Goal: Transaction & Acquisition: Purchase product/service

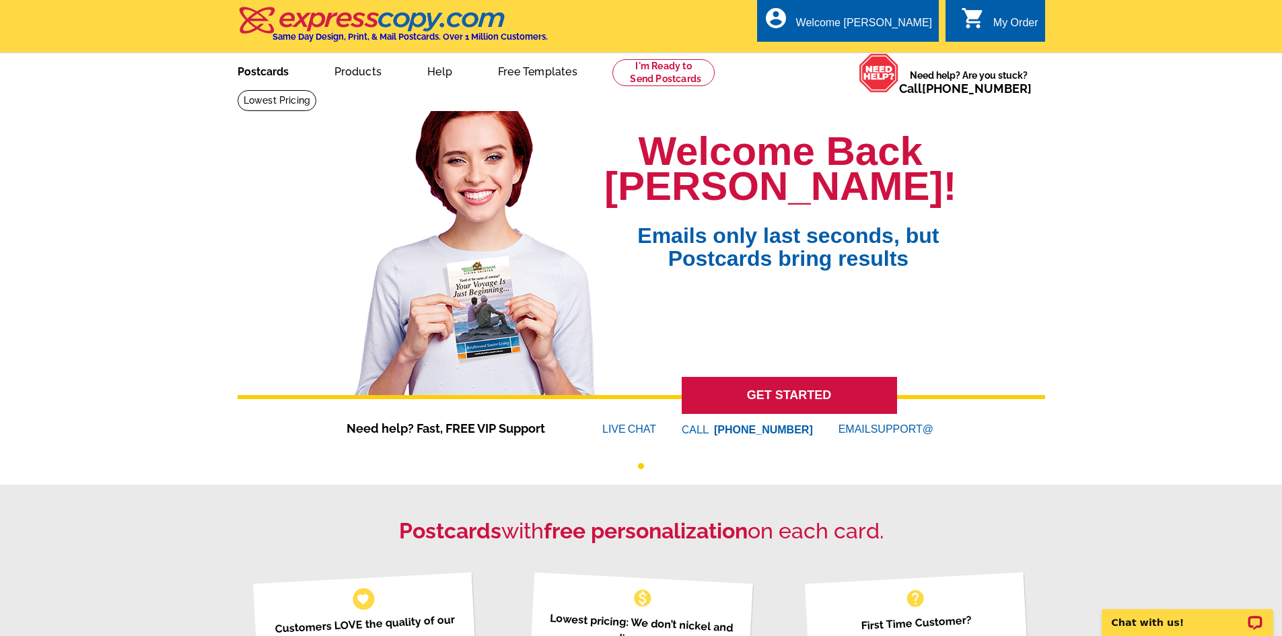
click at [260, 73] on link "Postcards" at bounding box center [263, 71] width 94 height 32
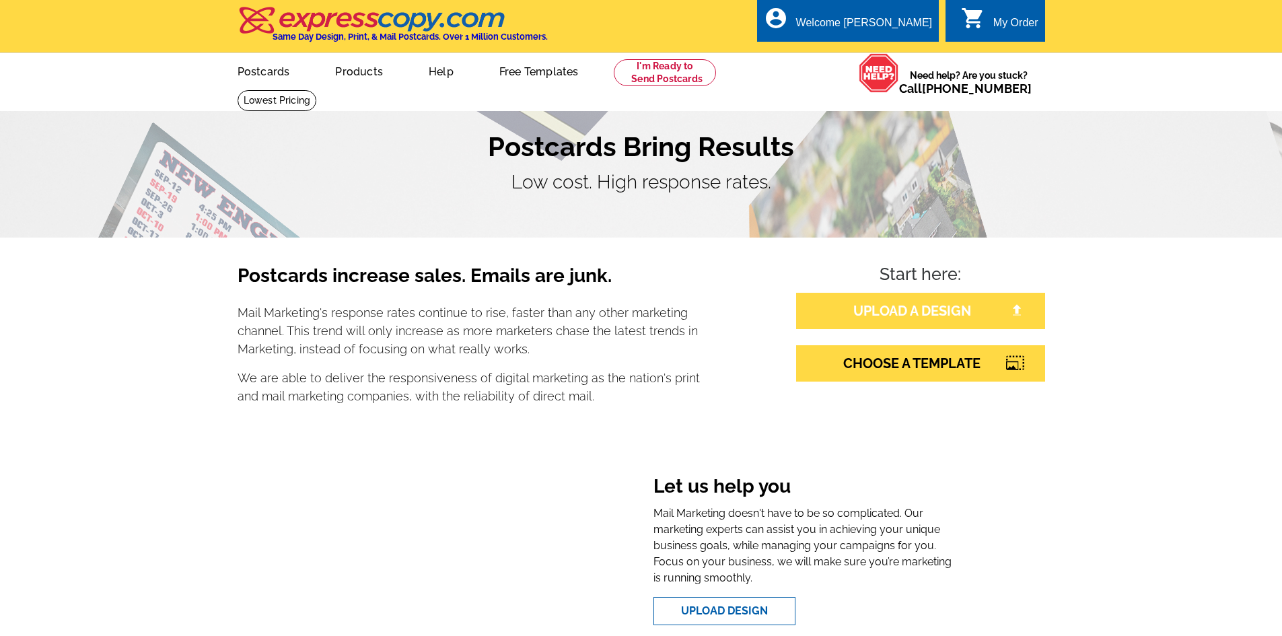
click at [925, 310] on link "UPLOAD A DESIGN" at bounding box center [920, 311] width 249 height 36
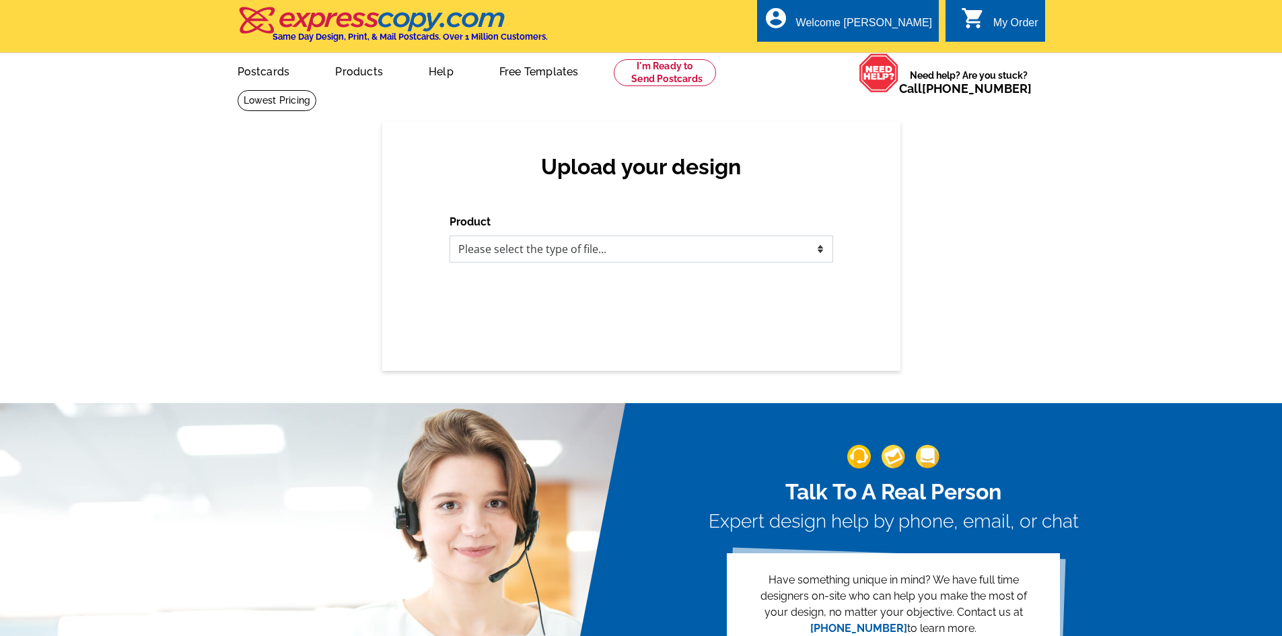
click at [498, 251] on select "Please select the type of file... Postcards Business Cards Letters and flyers G…" at bounding box center [642, 249] width 384 height 27
select select "1"
click at [450, 236] on select "Please select the type of file... Postcards Business Cards Letters and flyers G…" at bounding box center [642, 249] width 384 height 27
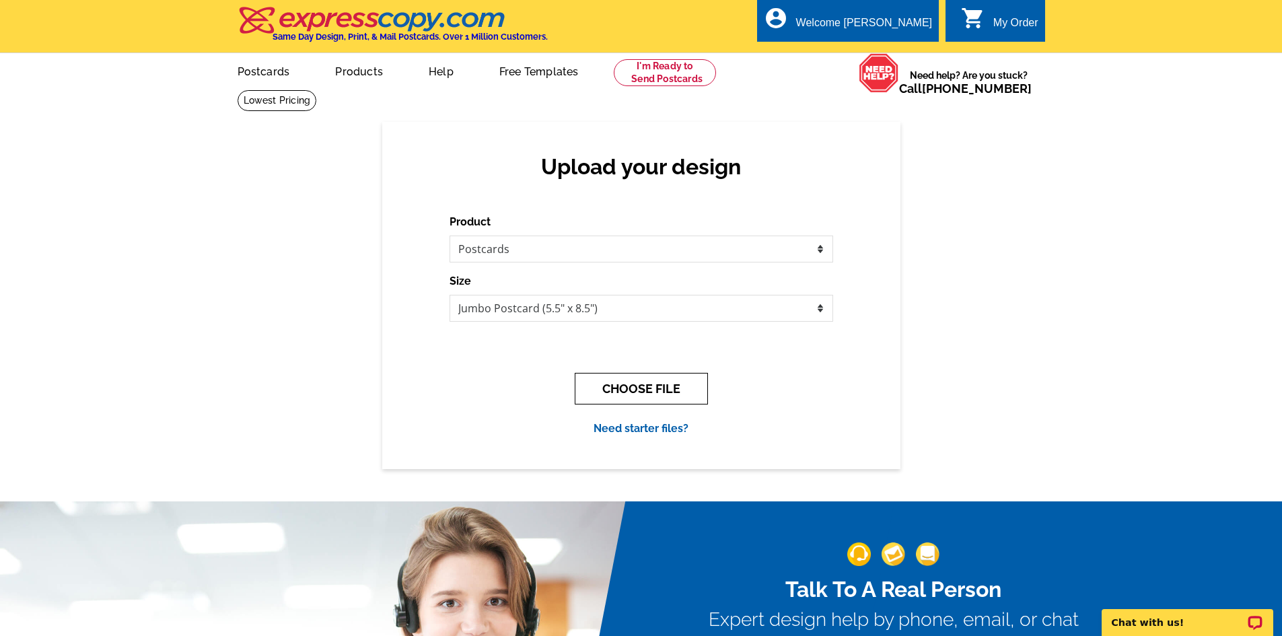
click at [645, 389] on button "CHOOSE FILE" at bounding box center [641, 389] width 133 height 32
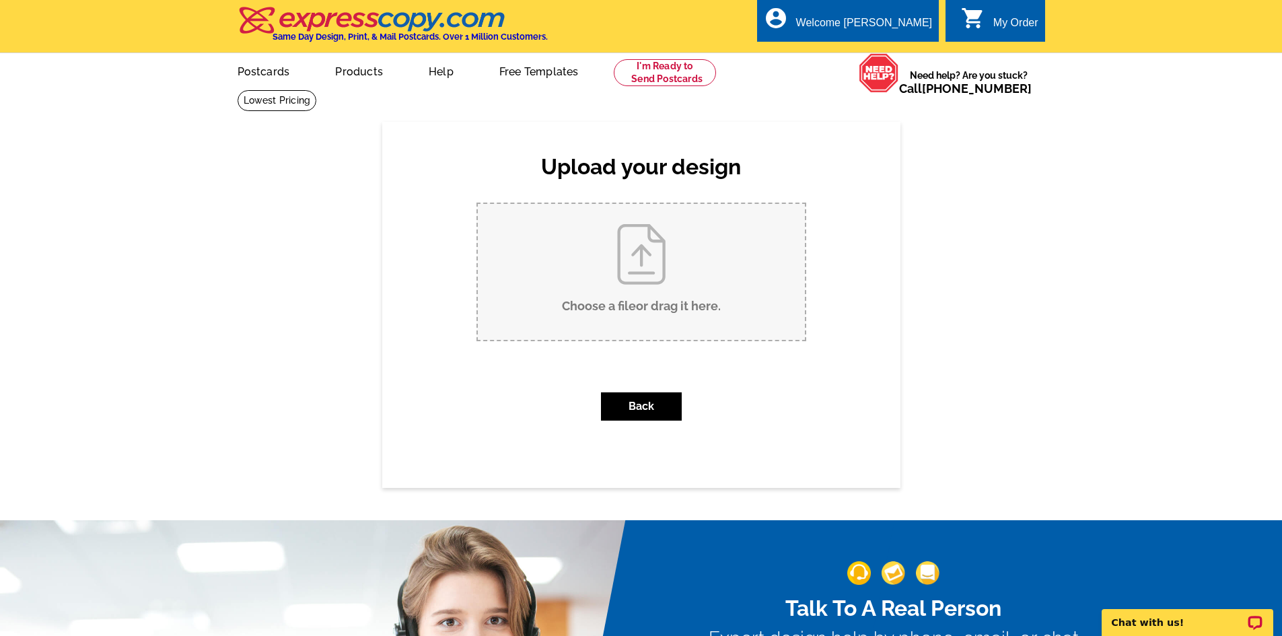
click at [609, 281] on input "Choose a file or drag it here ." at bounding box center [641, 272] width 327 height 136
type input "C:\fakepath\S. Berry Chapel Just Listed pc.pdf"
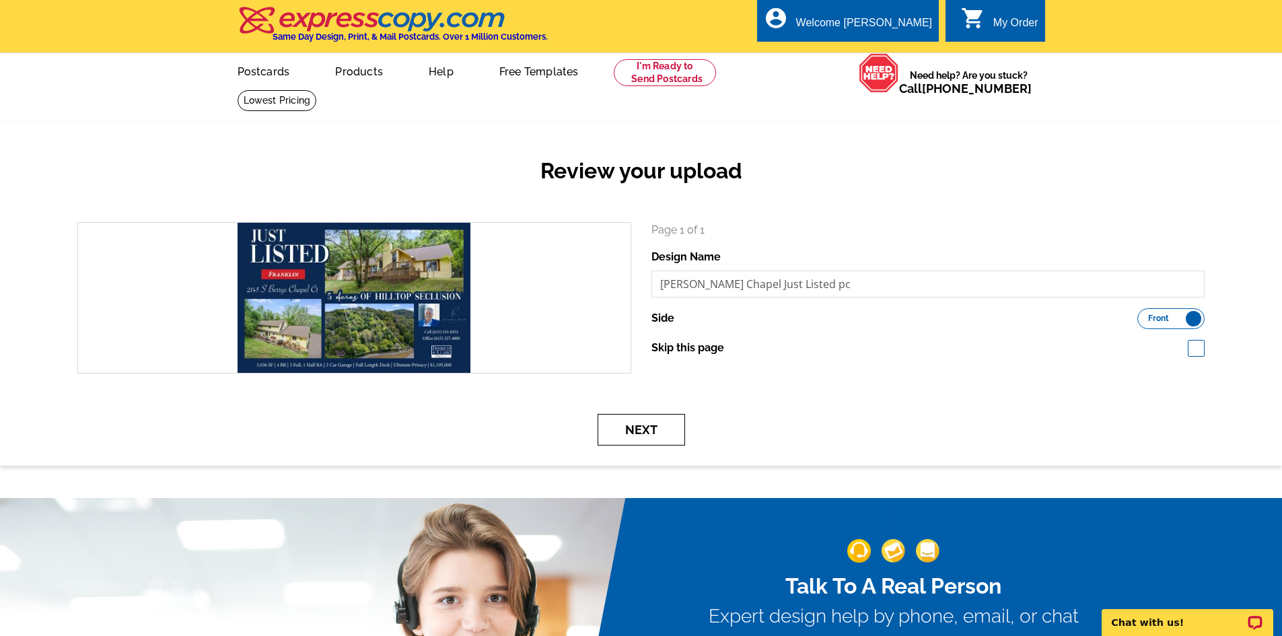
click at [651, 438] on button "Next" at bounding box center [642, 430] width 88 height 32
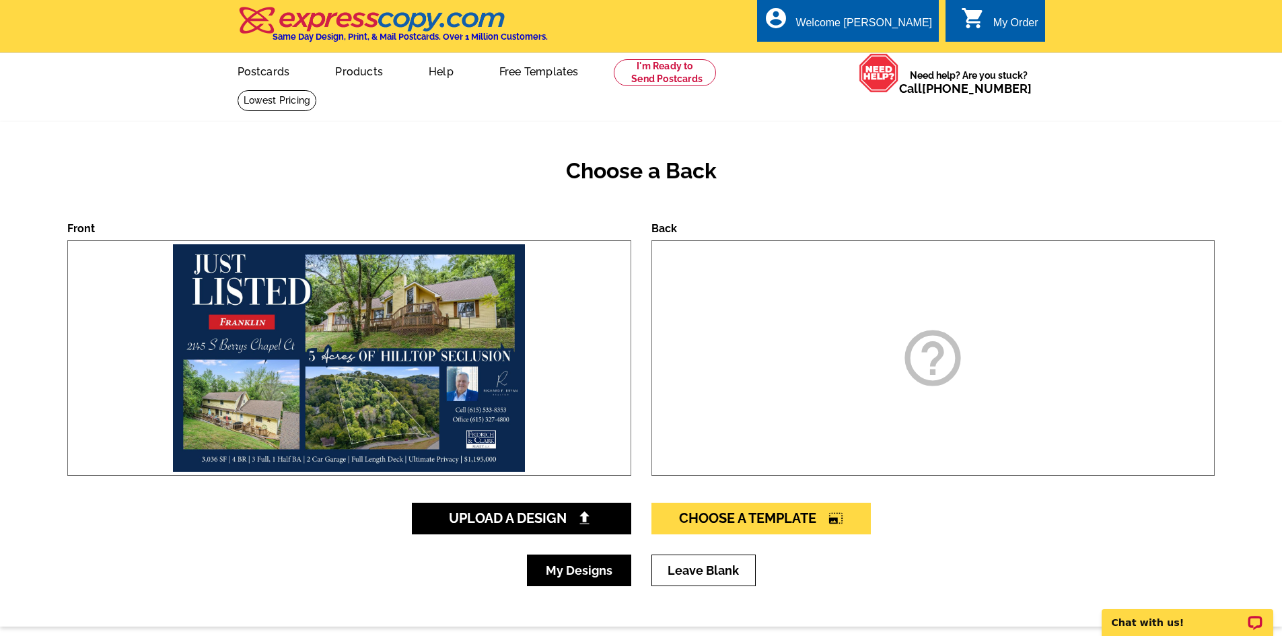
click at [598, 563] on link "My Designs" at bounding box center [579, 571] width 104 height 32
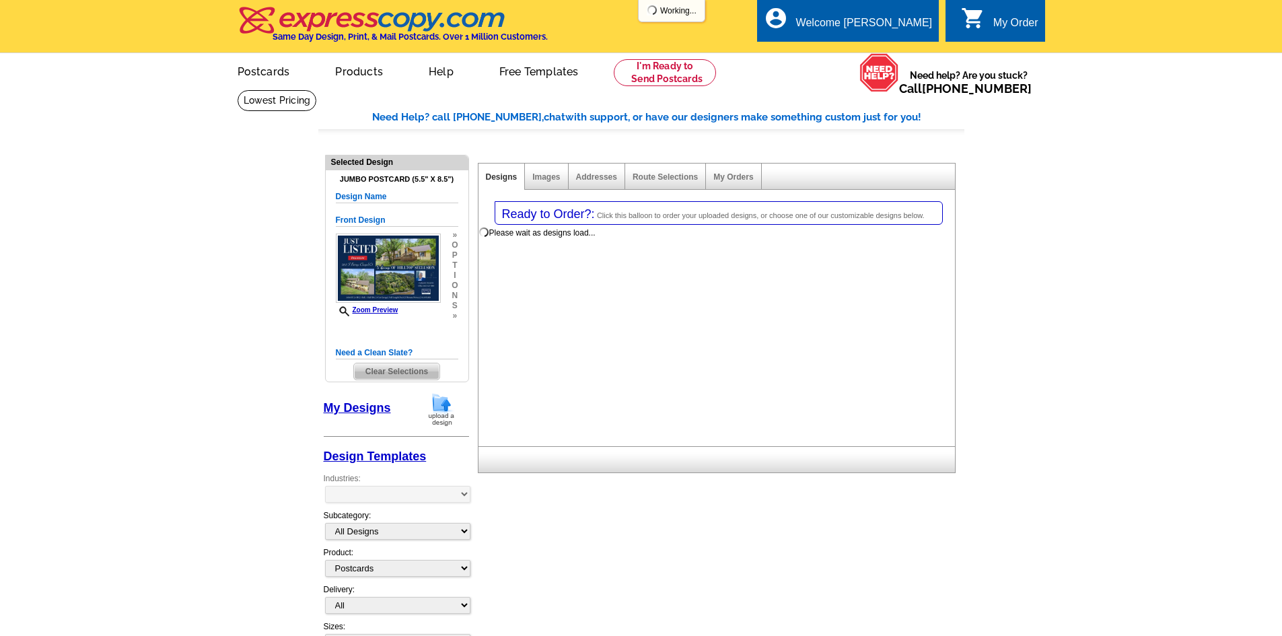
select select "1"
select select "2"
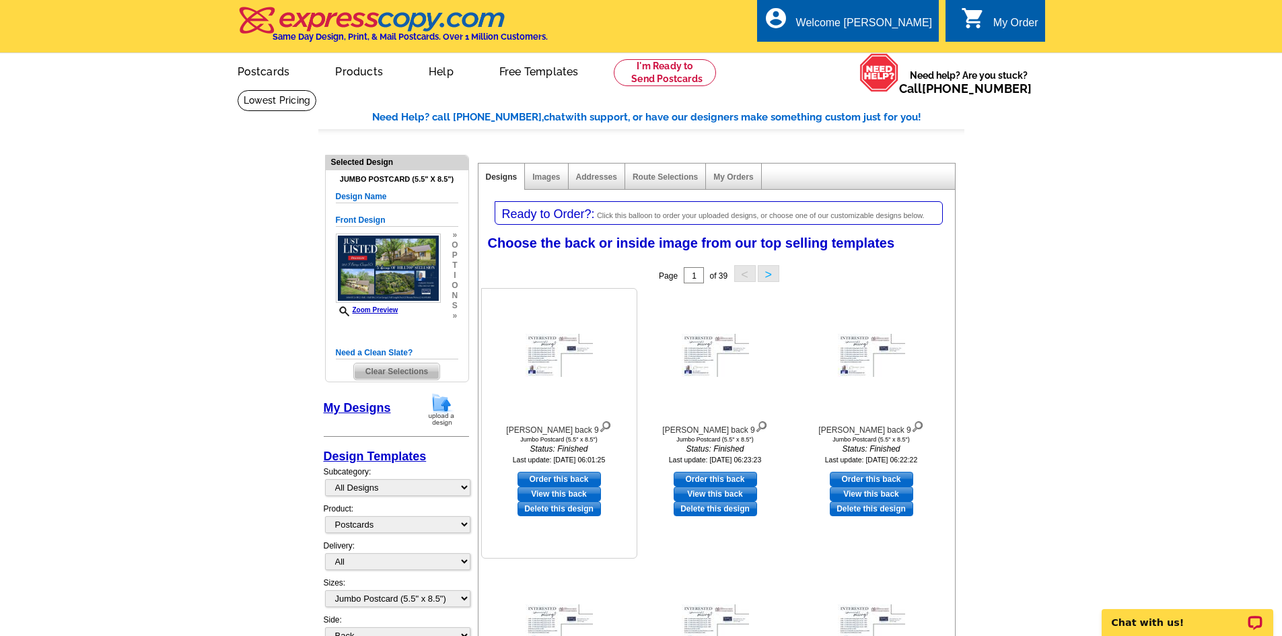
click at [561, 481] on link "Order this back" at bounding box center [559, 479] width 83 height 15
select select "front"
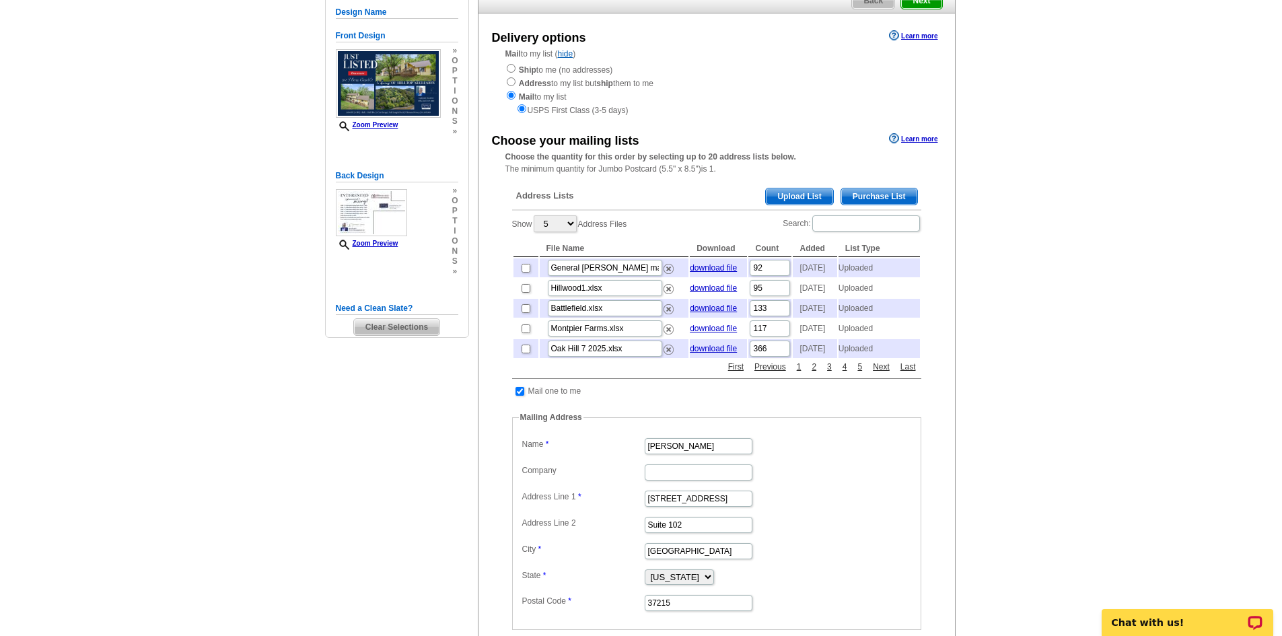
click at [795, 197] on span "Upload List" at bounding box center [799, 196] width 67 height 16
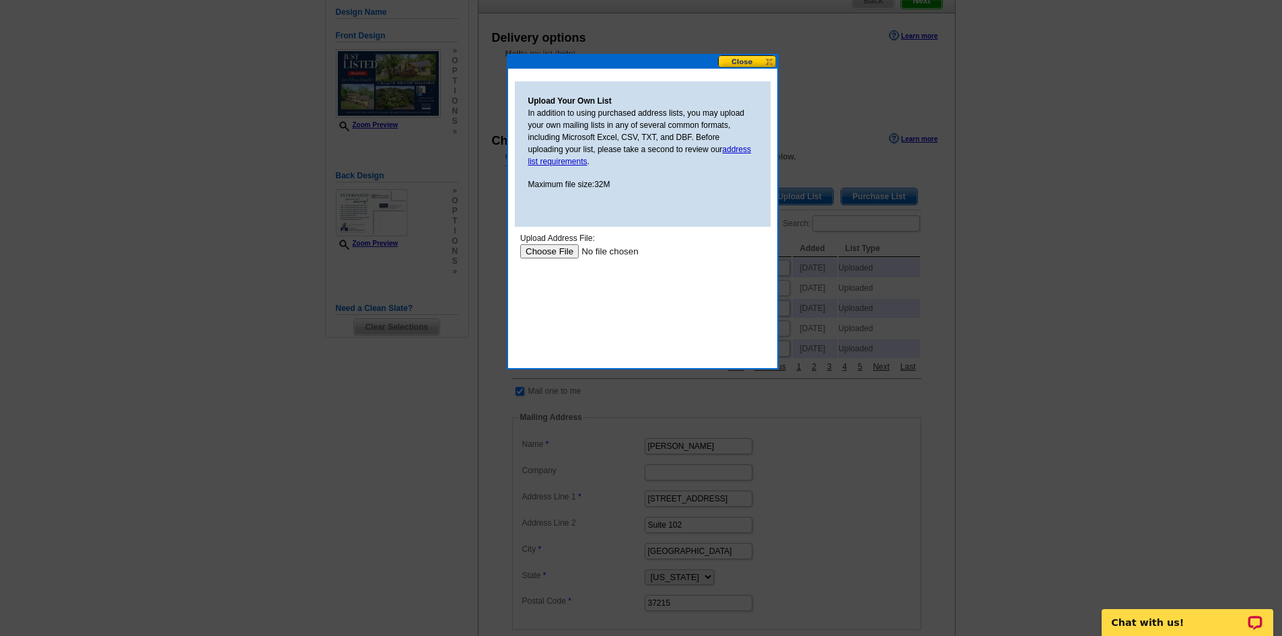
click at [559, 256] on input "file" at bounding box center [605, 251] width 170 height 14
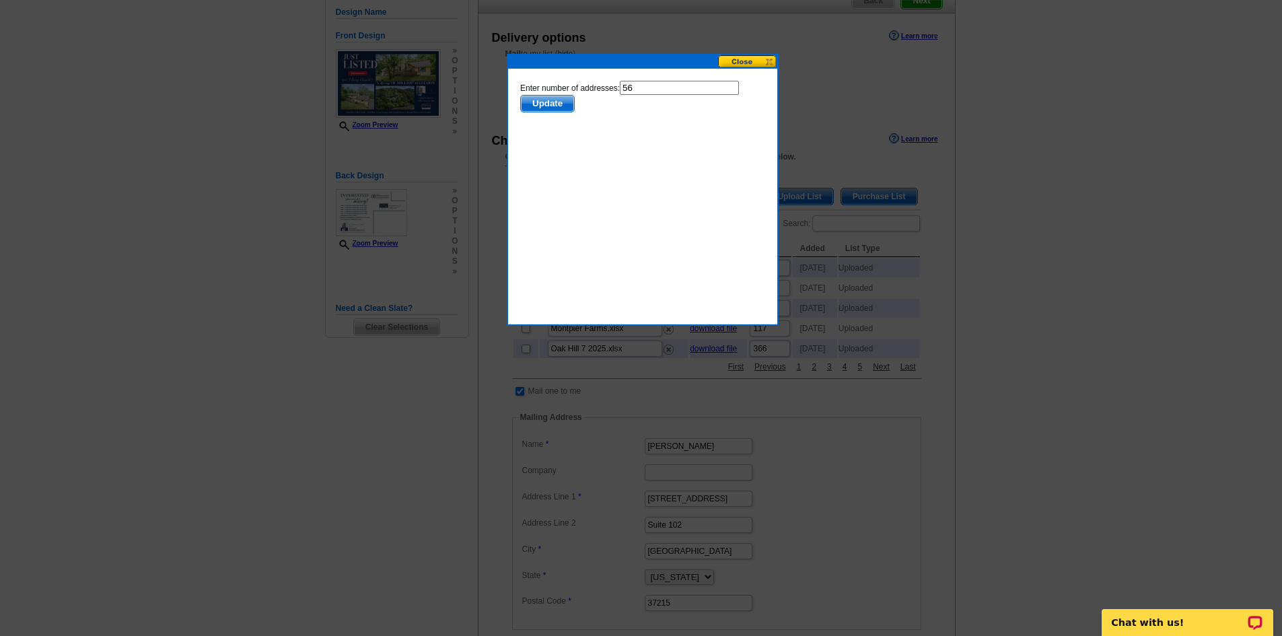
drag, startPoint x: 557, startPoint y: 104, endPoint x: 565, endPoint y: 110, distance: 10.6
click at [556, 104] on span "Update" at bounding box center [546, 104] width 53 height 16
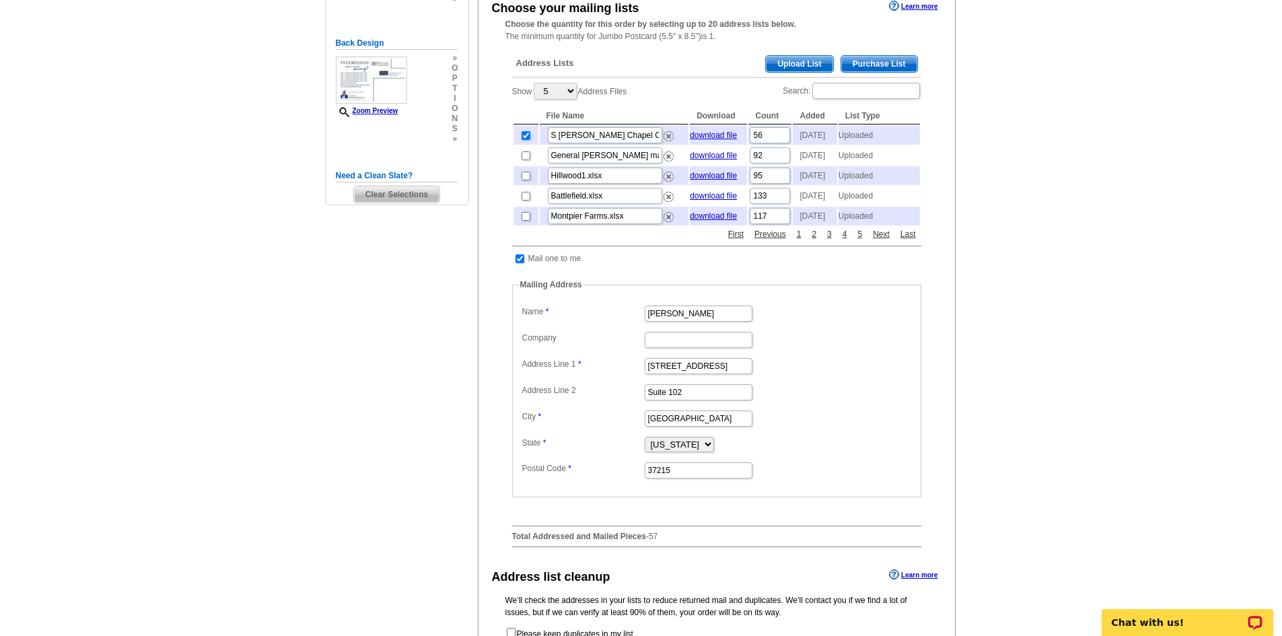
scroll to position [539, 0]
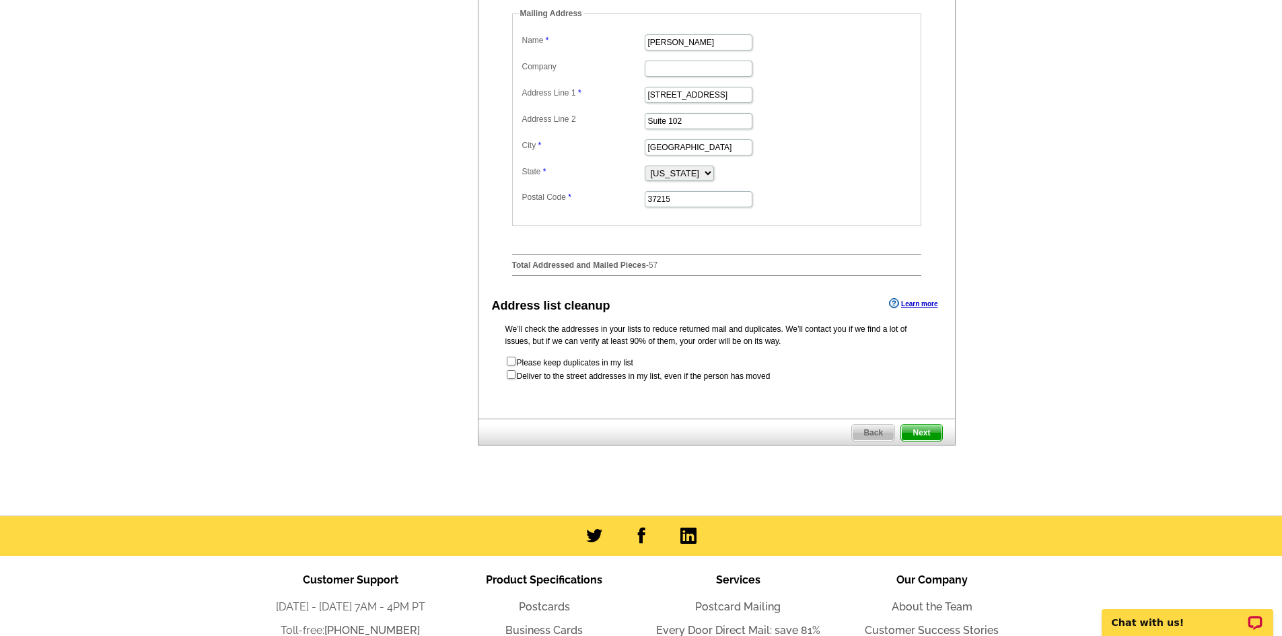
click at [928, 441] on span "Next" at bounding box center [921, 433] width 40 height 16
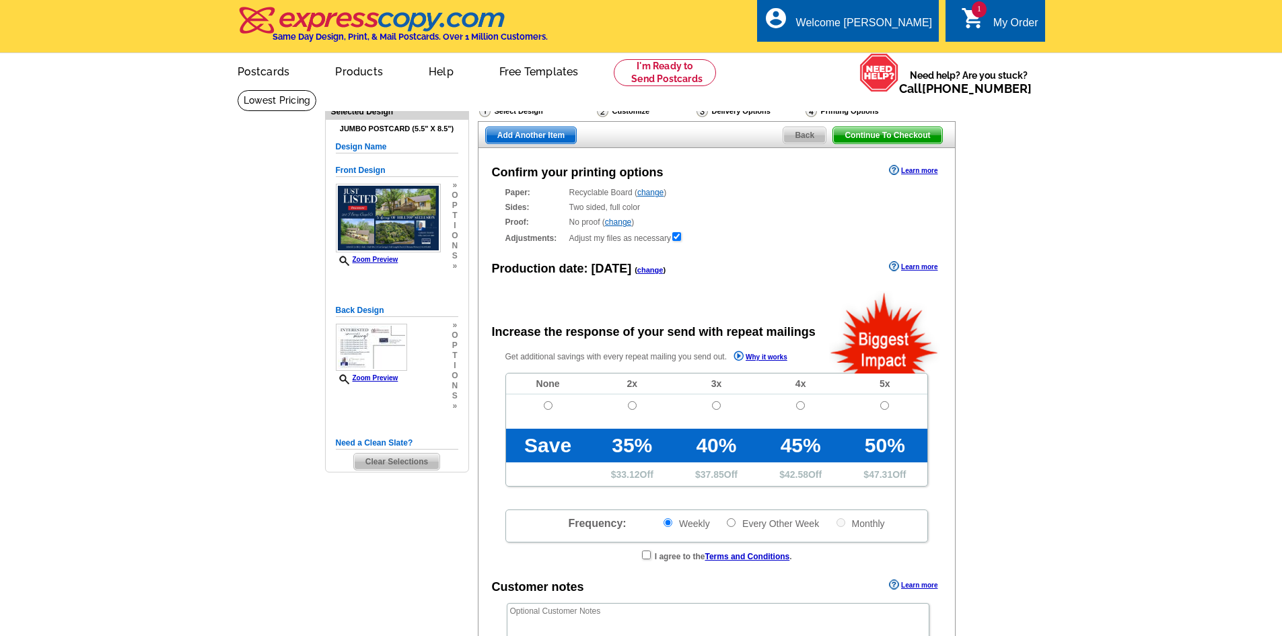
radio input "false"
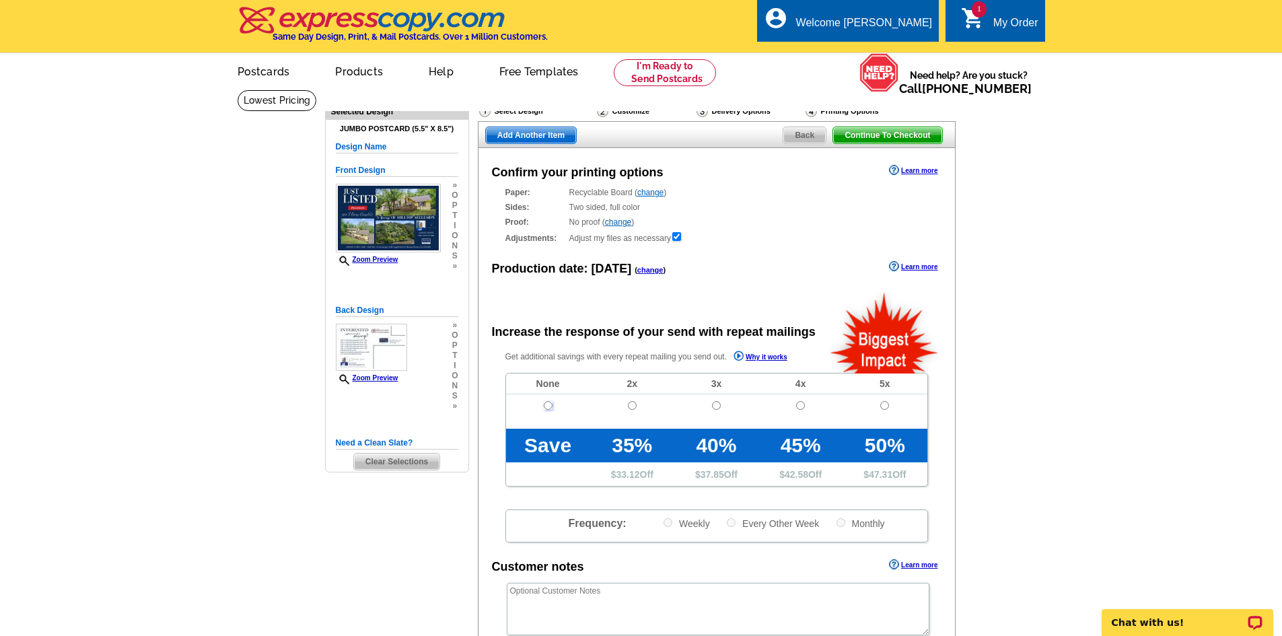
click at [551, 407] on input "radio" at bounding box center [548, 405] width 9 height 9
radio input "true"
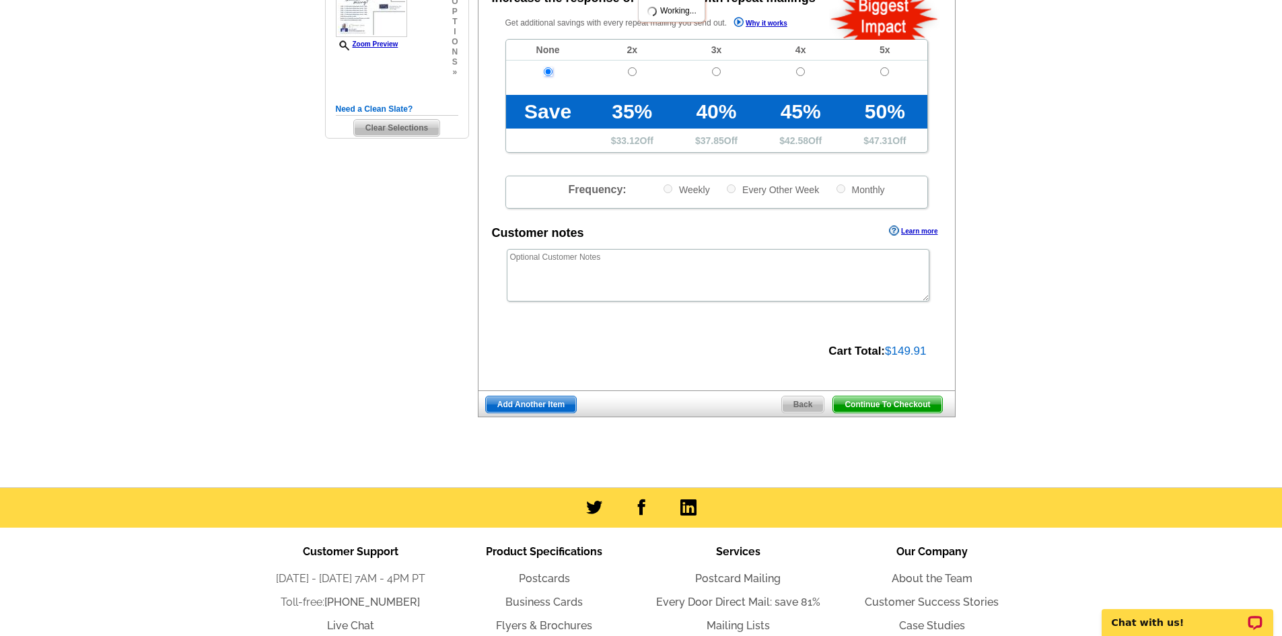
scroll to position [337, 0]
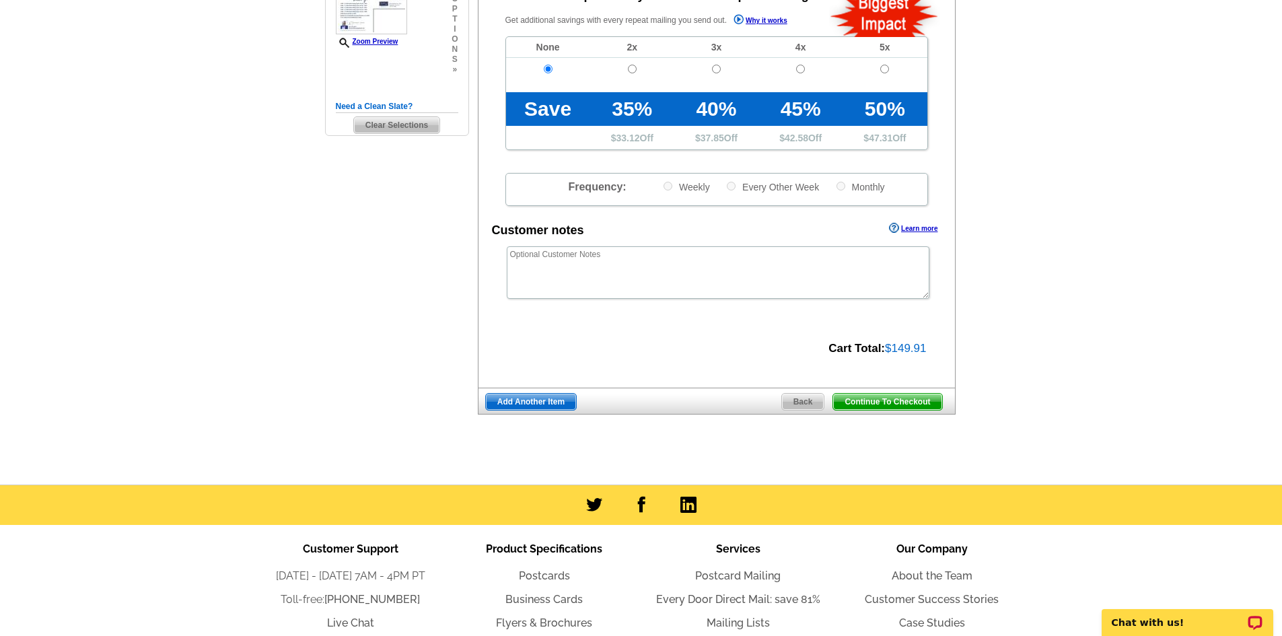
click at [888, 403] on span "Continue To Checkout" at bounding box center [887, 402] width 108 height 16
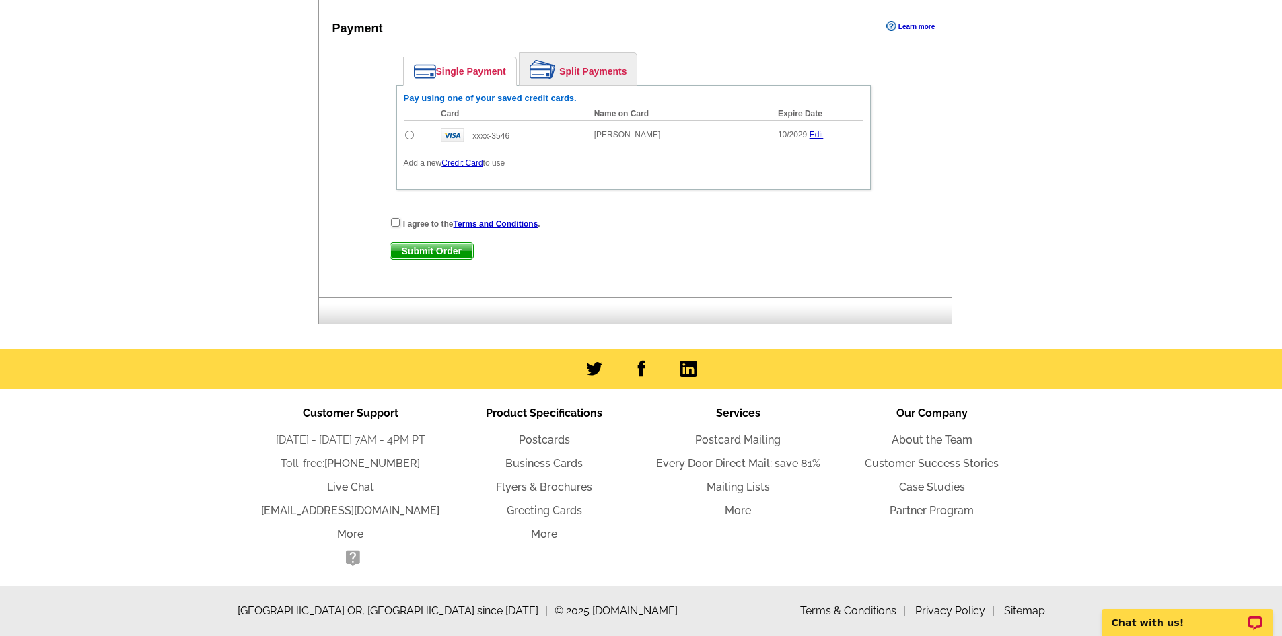
click at [410, 138] on input "radio" at bounding box center [409, 135] width 9 height 9
radio input "true"
click at [399, 223] on input "checkbox" at bounding box center [395, 222] width 9 height 9
checkbox input "true"
click at [402, 250] on span "Submit Order" at bounding box center [431, 251] width 83 height 16
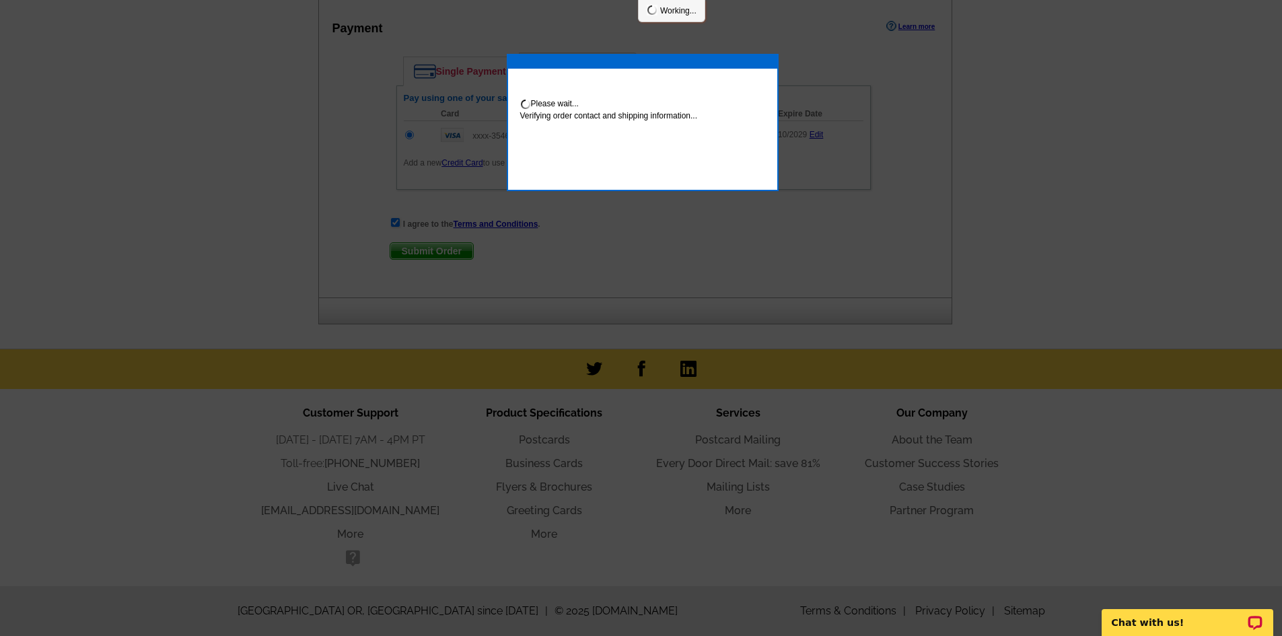
scroll to position [674, 0]
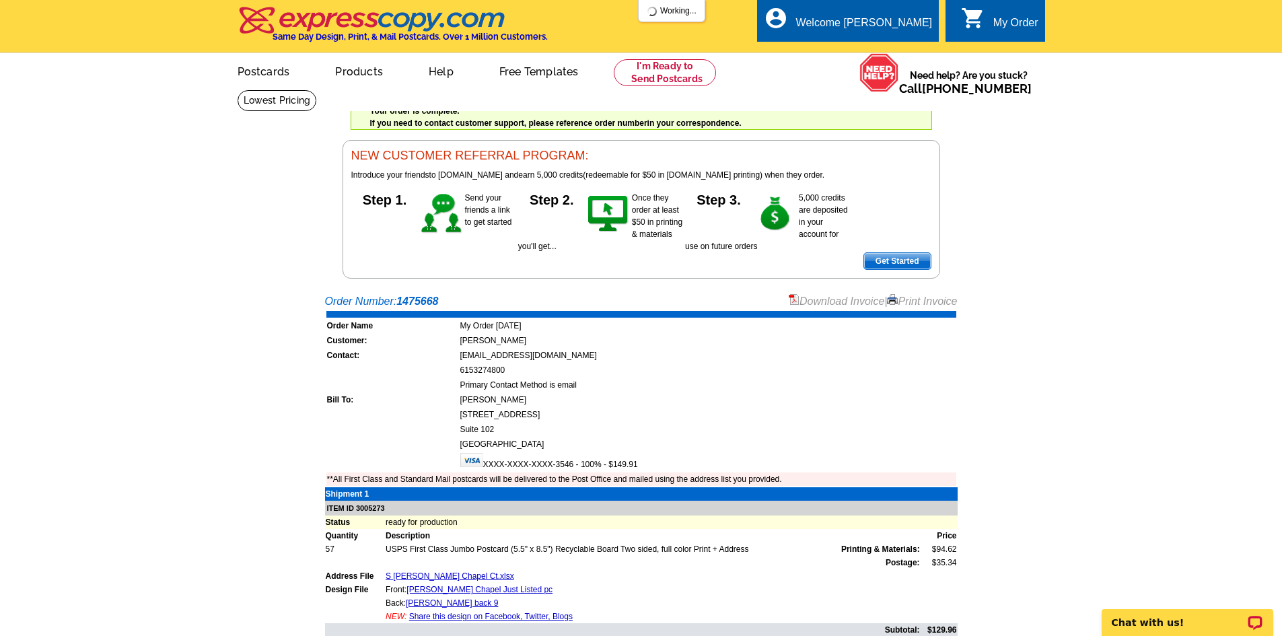
click at [904, 298] on link "Print Invoice" at bounding box center [922, 301] width 70 height 11
